Goal: Check status: Check status

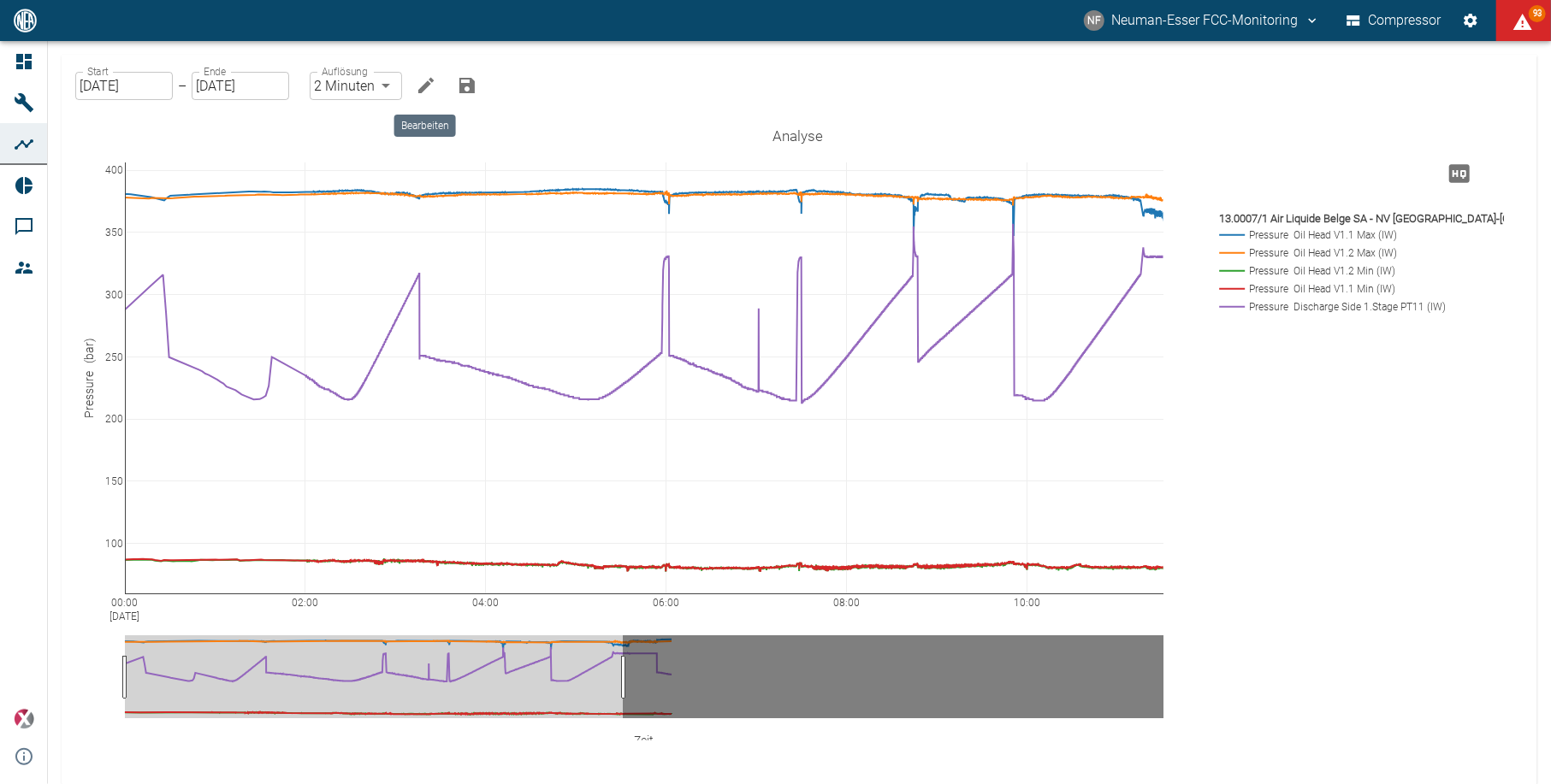
click at [419, 97] on button "Bearbeiten" at bounding box center [425, 85] width 34 height 34
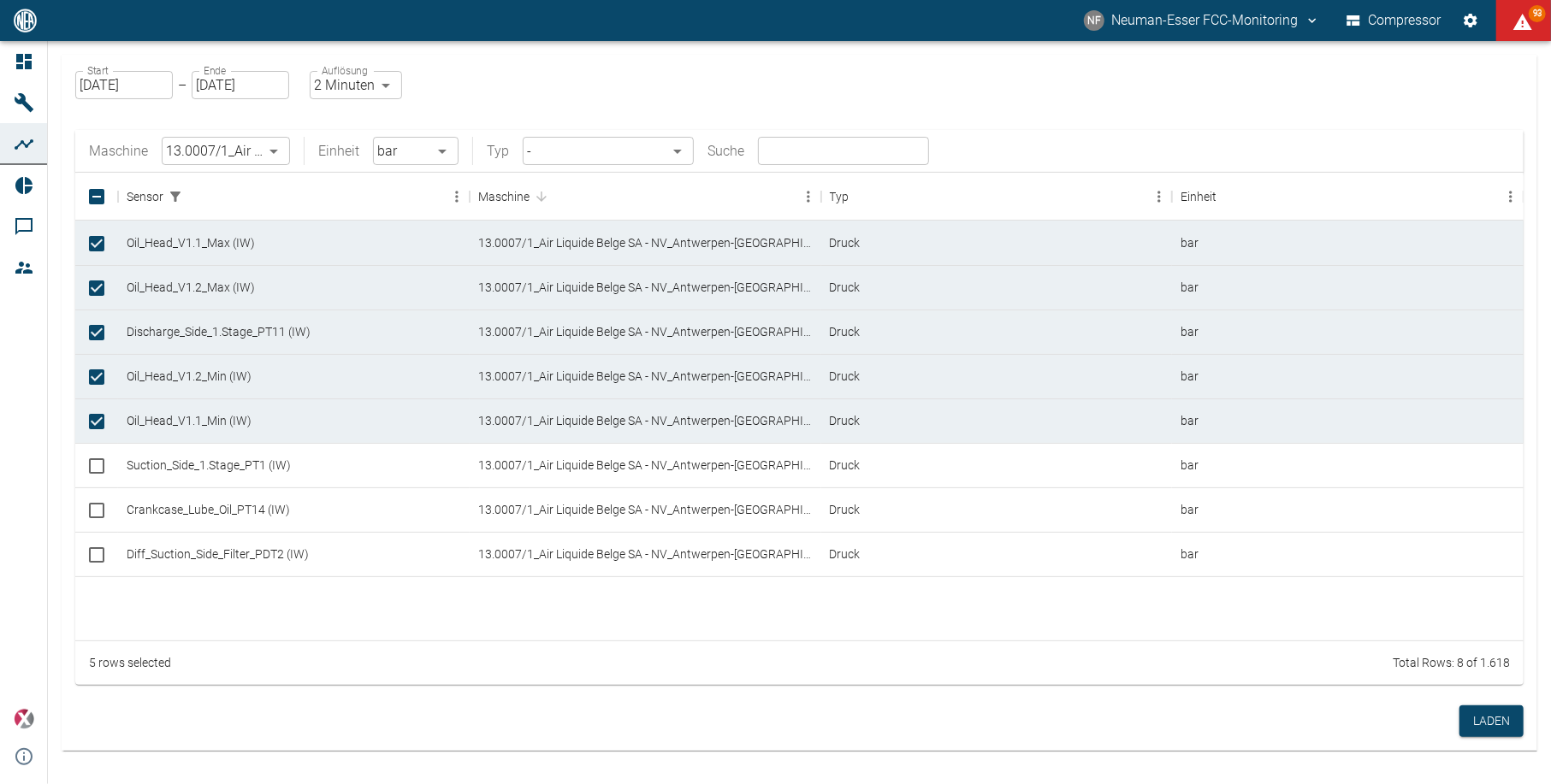
click at [349, 79] on body "NF Neuman-Esser FCC-Monitoring Compressor 93 Dashboard Maschinen Analysen Repor…" at bounding box center [776, 392] width 1551 height 784
click at [340, 111] on li "1 Sekunde" at bounding box center [356, 121] width 96 height 30
type input "1sec"
click at [1504, 719] on button "Laden" at bounding box center [1490, 721] width 64 height 31
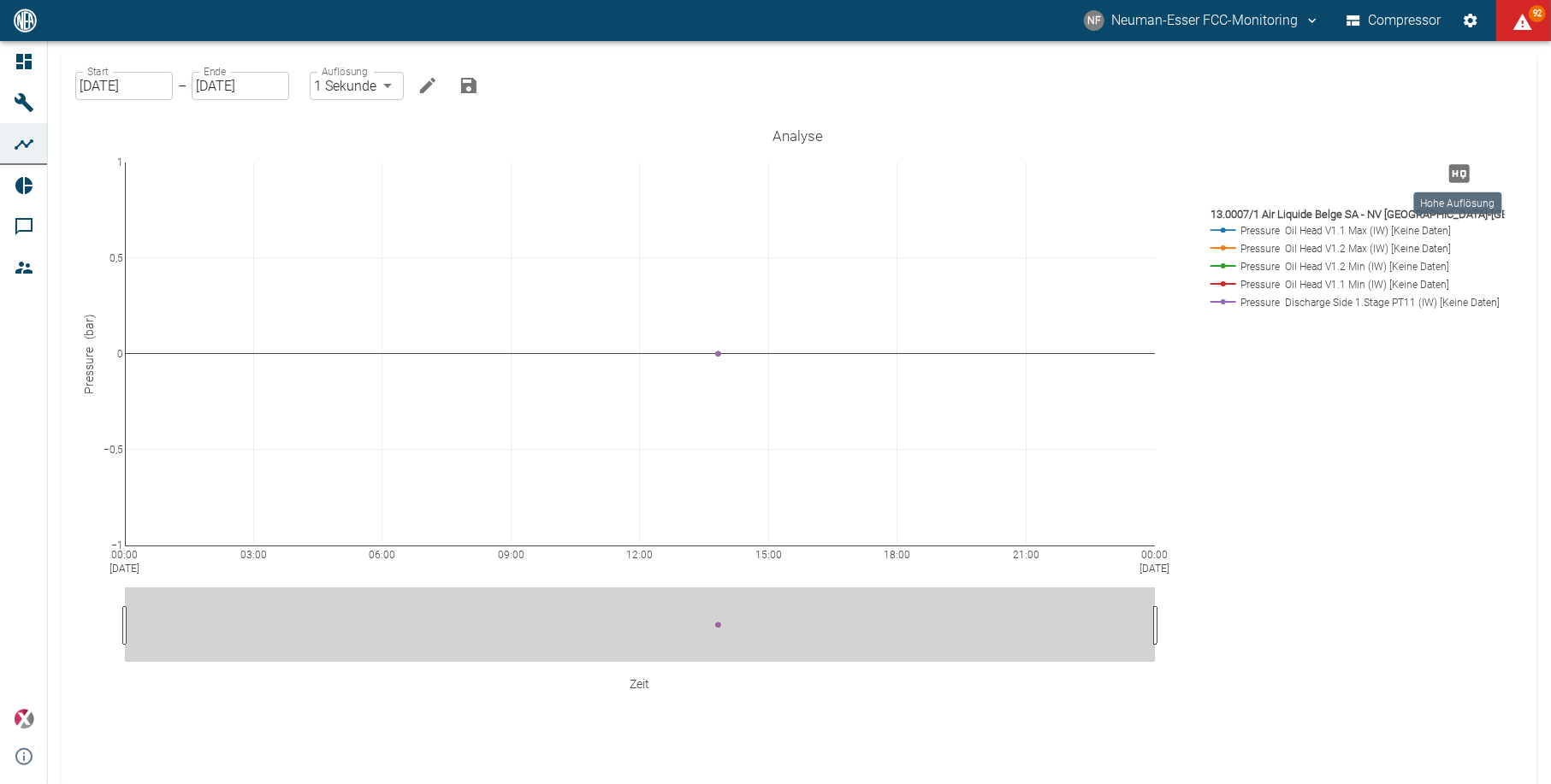
click at [1456, 170] on icon "Hohe Auflösung" at bounding box center [1459, 173] width 21 height 18
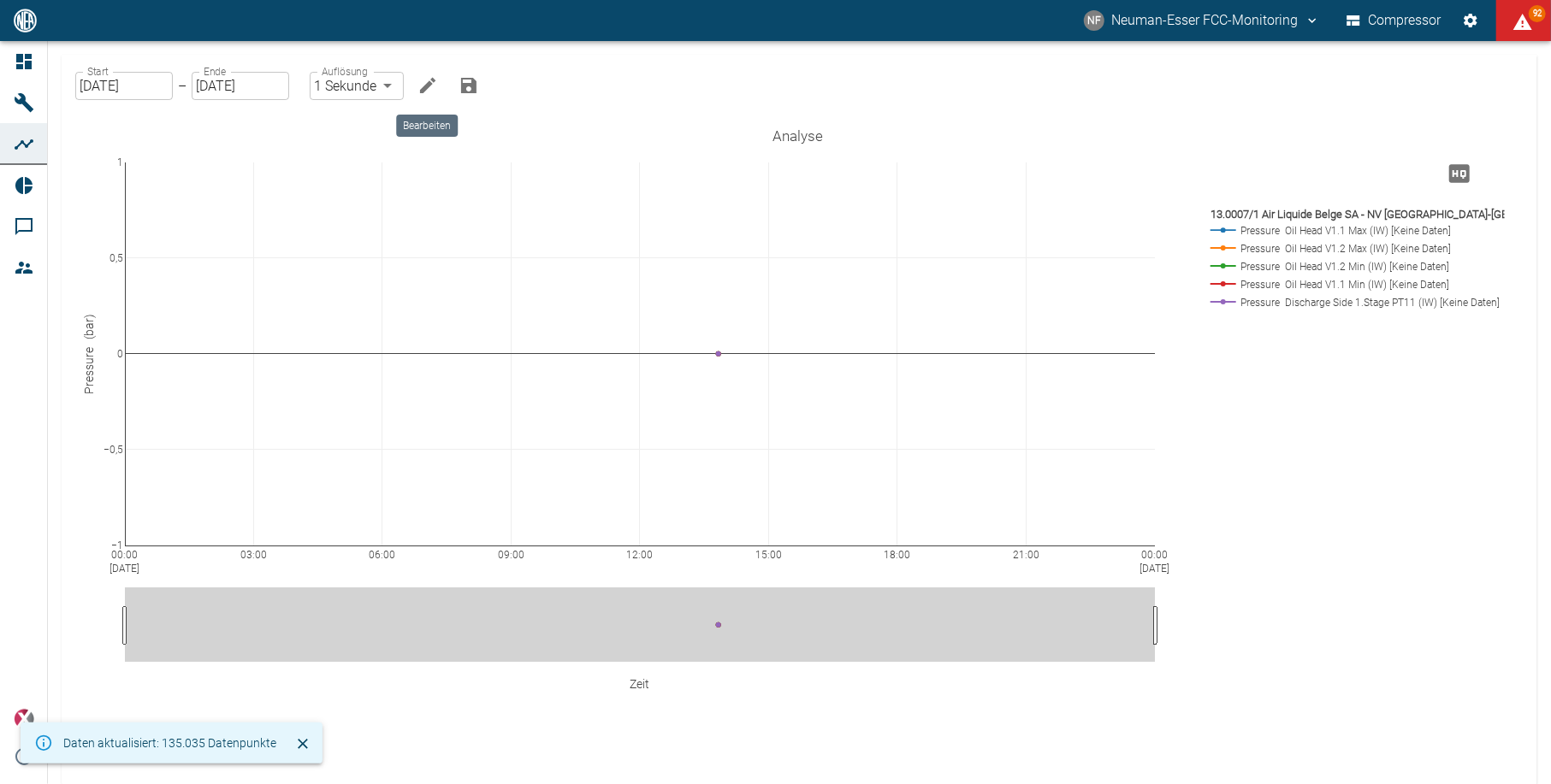
click at [426, 74] on button "Bearbeiten" at bounding box center [427, 85] width 34 height 34
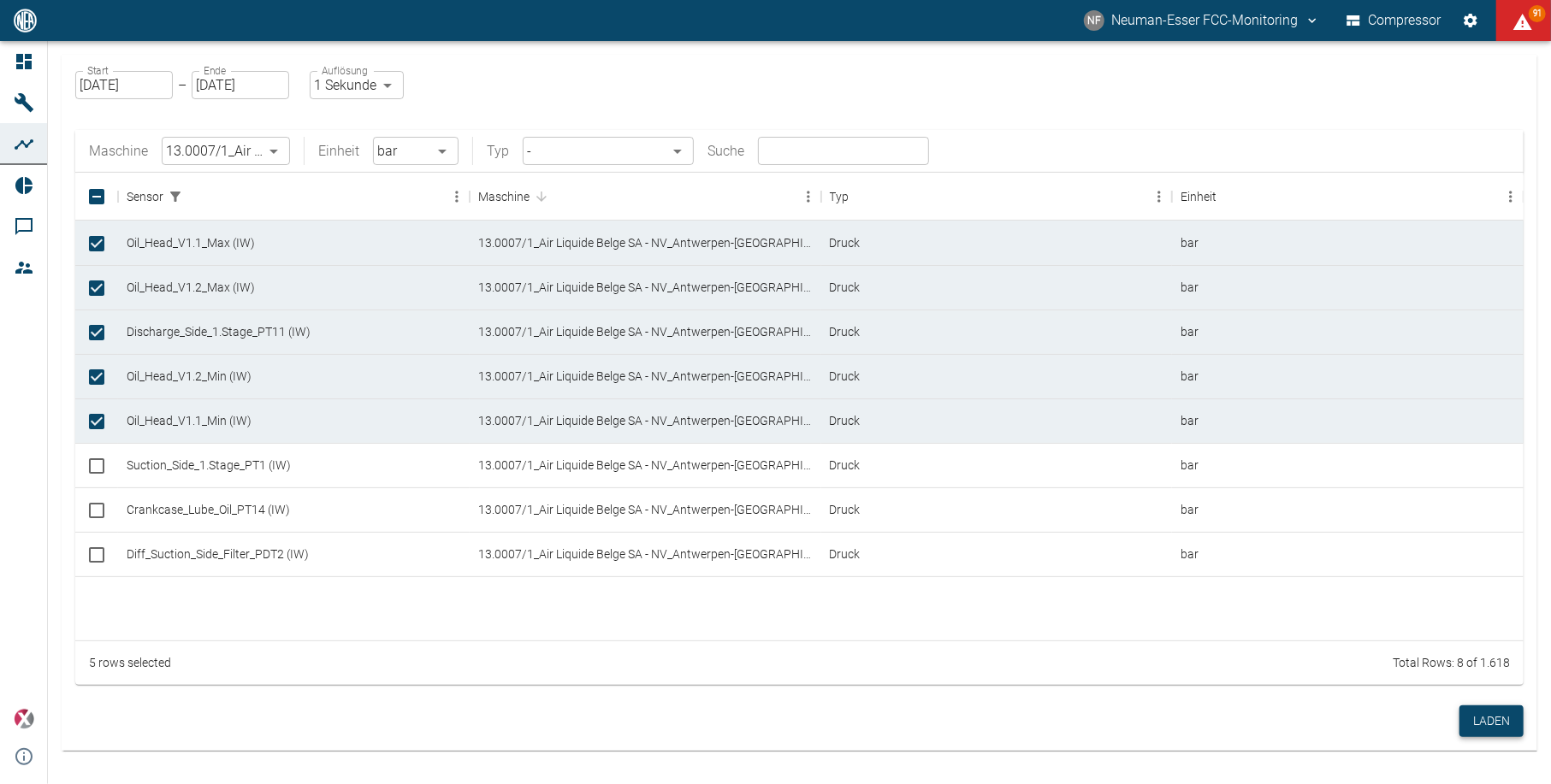
click at [1479, 720] on button "Laden" at bounding box center [1490, 721] width 64 height 31
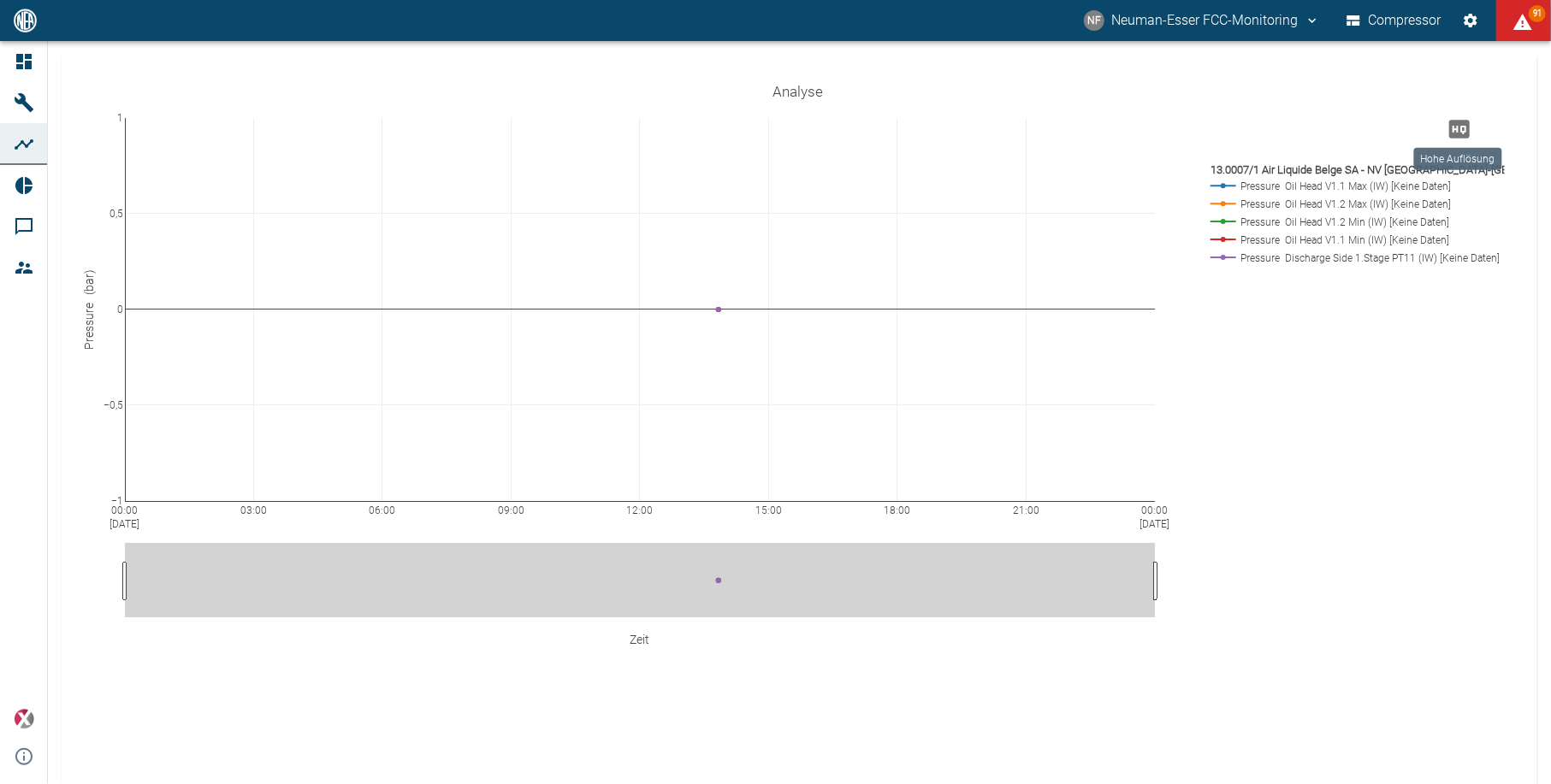
click at [1452, 124] on icon "Hohe Auflösung" at bounding box center [1459, 128] width 21 height 18
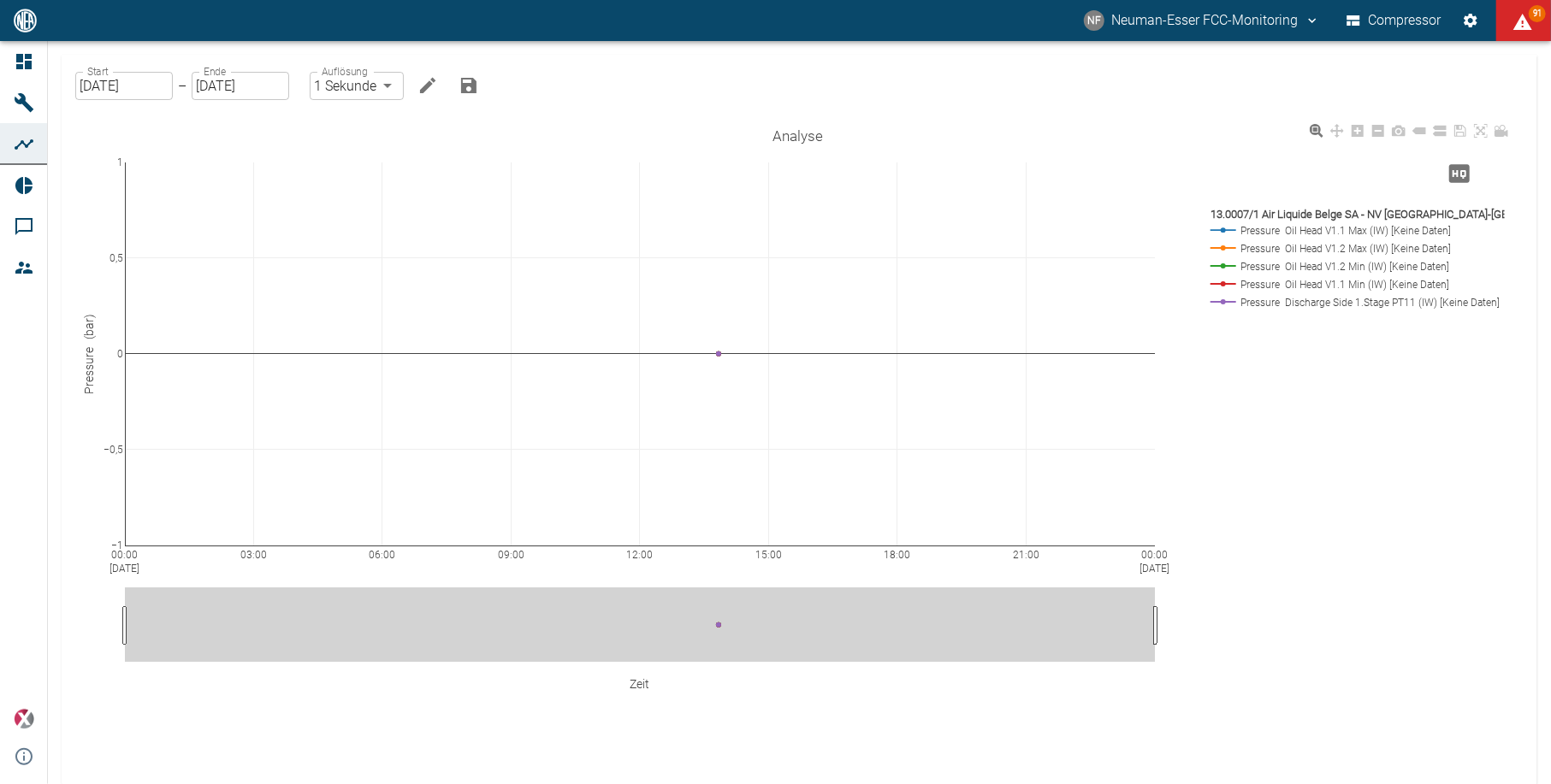
click at [1462, 589] on div "00:00 [DATE] 03:00 06:00 09:00 12:00 15:00 18:00 21:00 00:00 [DATE] −1 −0,5 0 0…" at bounding box center [798, 433] width 1431 height 627
click at [253, 671] on div "00:00 [DATE] 03:00 06:00 09:00 12:00 15:00 18:00 21:00 00:00 [DATE] −1 −0,5 0 0…" at bounding box center [798, 433] width 1431 height 627
